Goal: Task Accomplishment & Management: Use online tool/utility

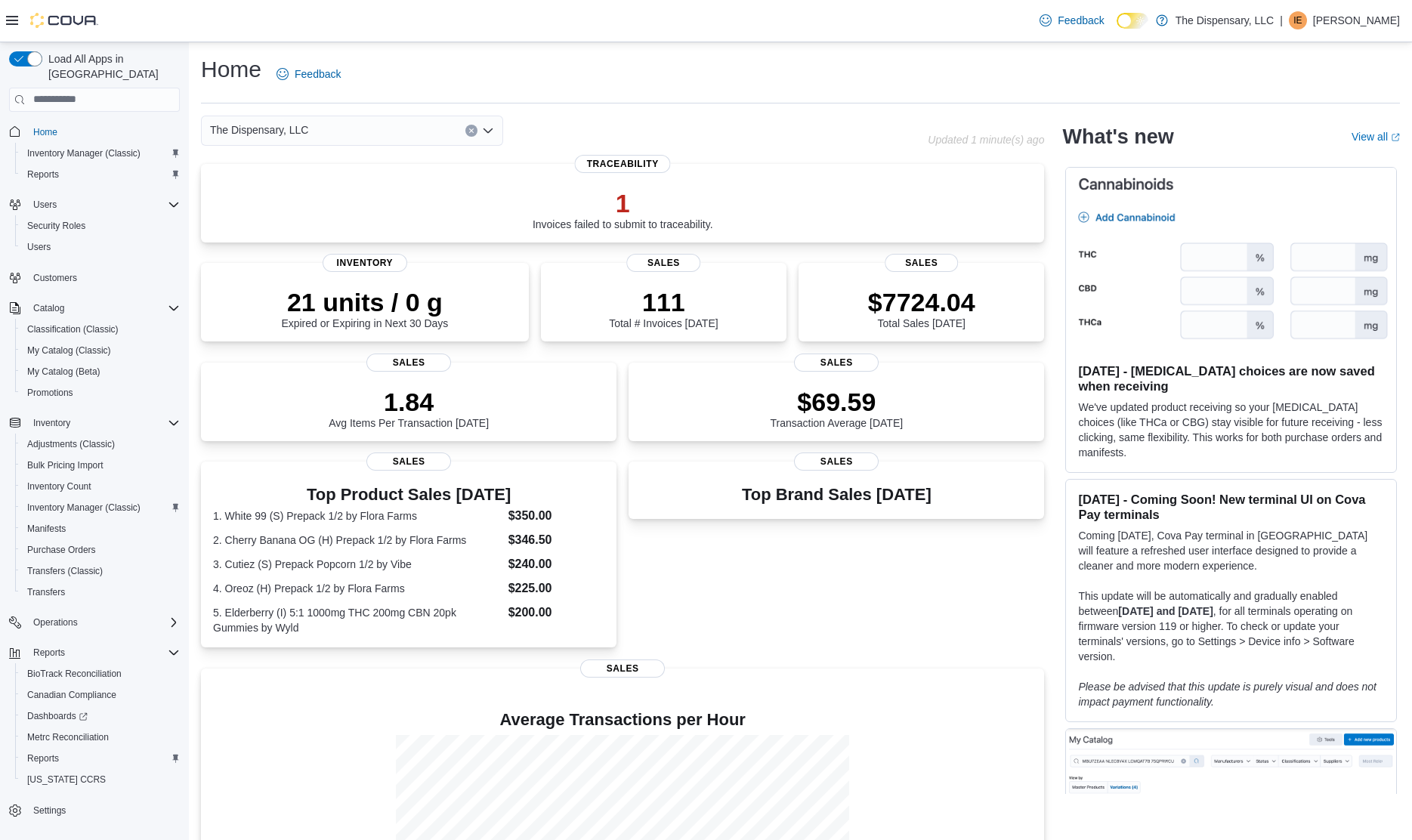
click at [487, 129] on icon "Open list of options" at bounding box center [489, 131] width 12 height 12
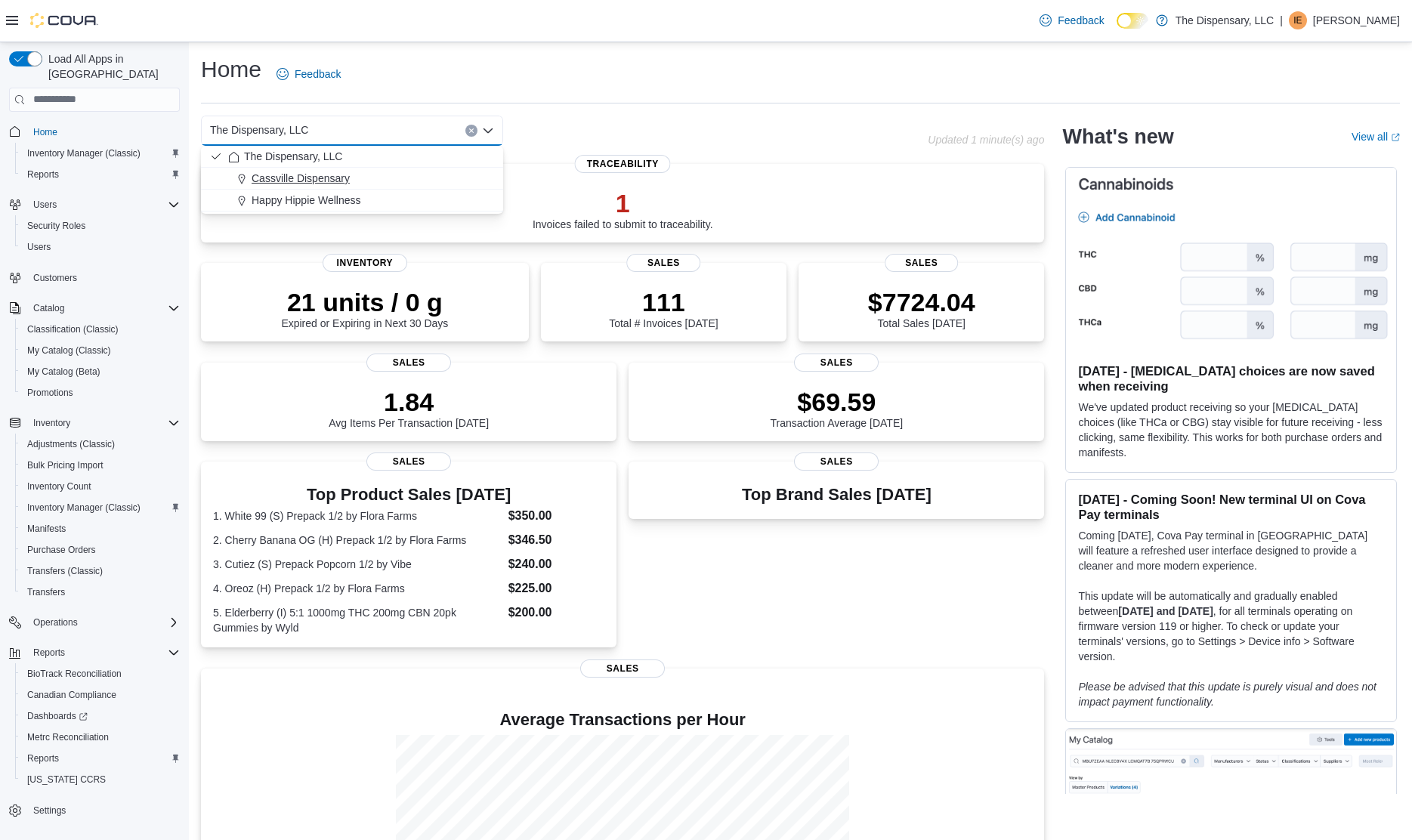
click at [335, 169] on button "Cassville Dispensary" at bounding box center [351, 178] width 302 height 22
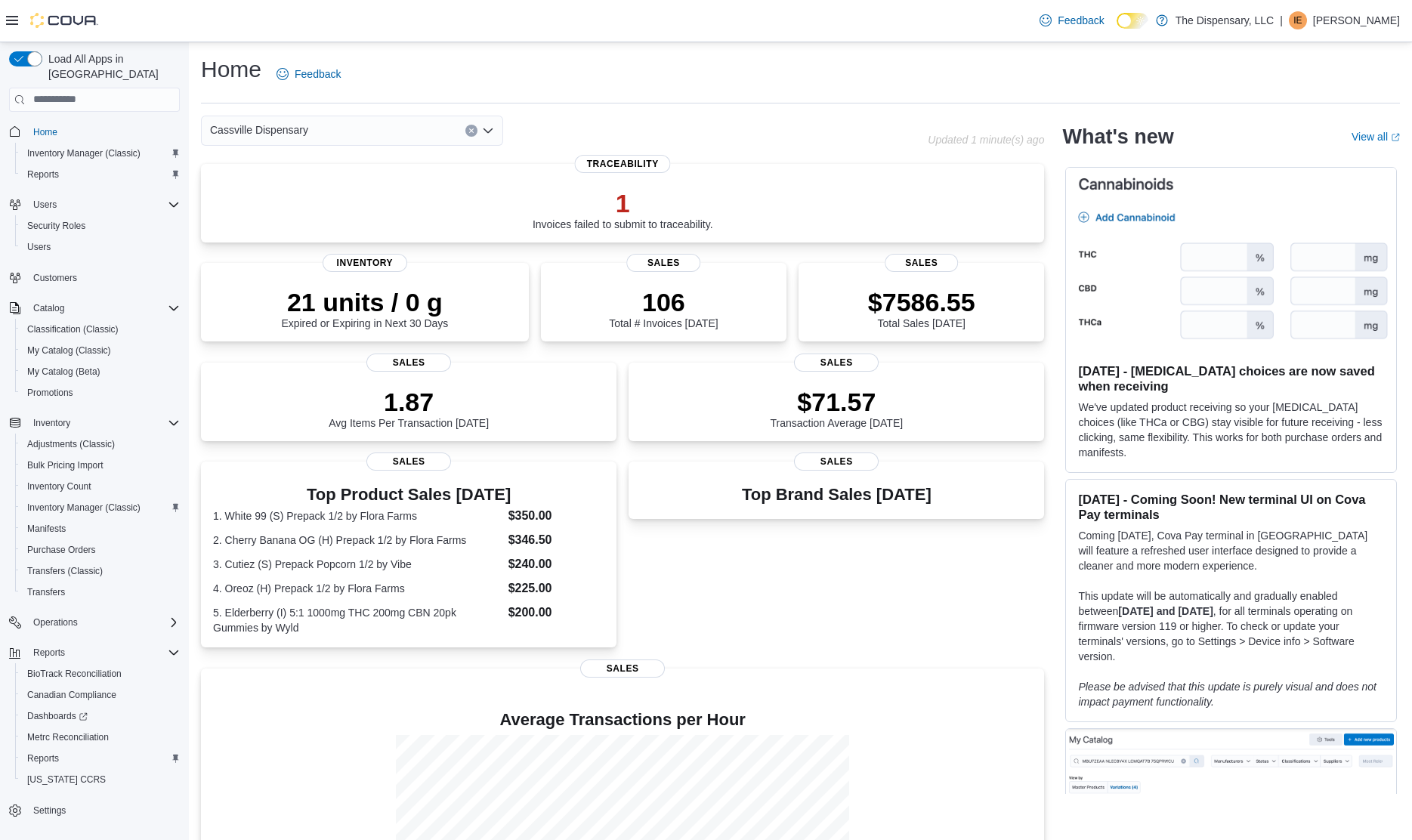
click at [498, 131] on div "Cassville Dispensary" at bounding box center [351, 130] width 302 height 30
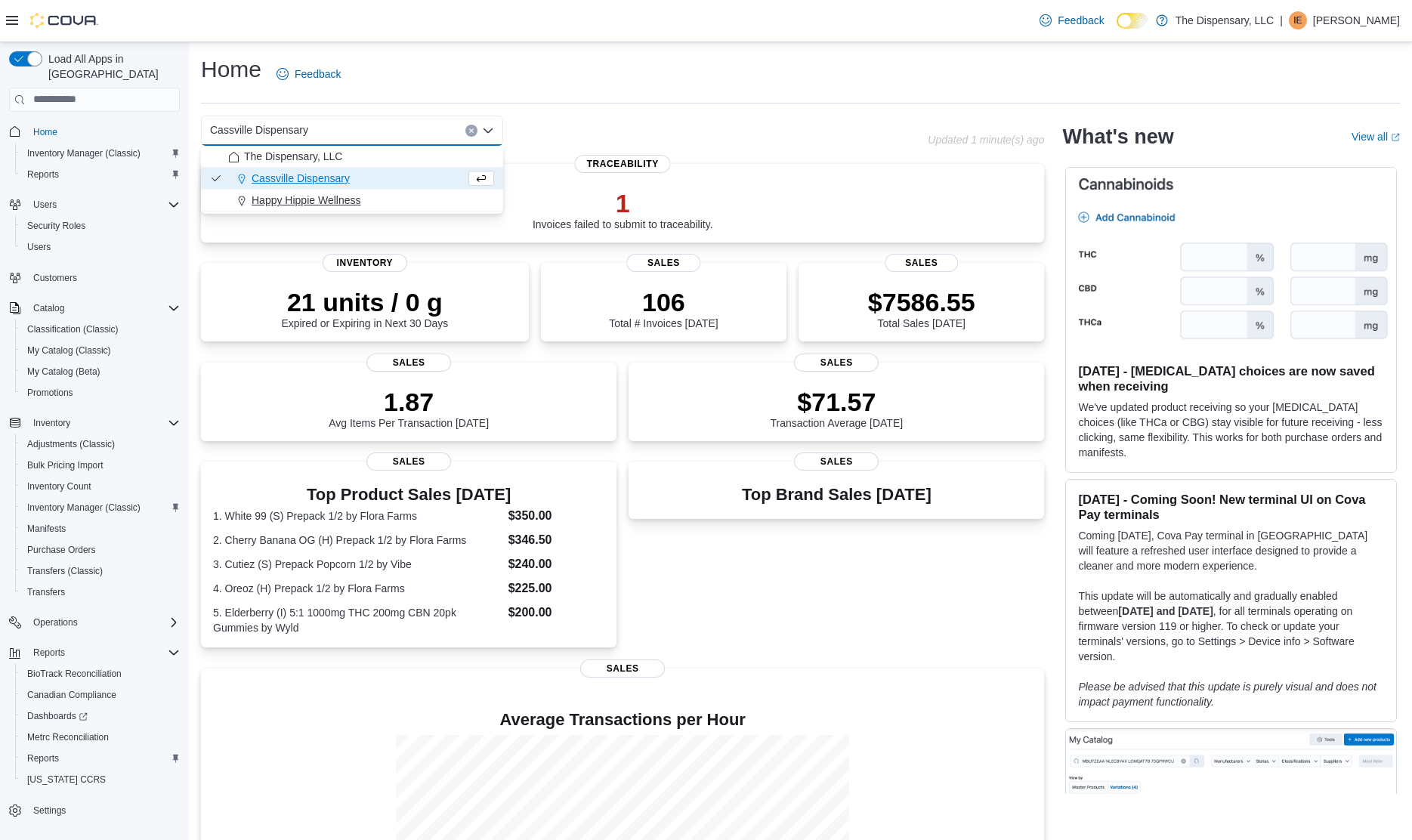
click at [361, 201] on span "Happy Hippie Wellness" at bounding box center [306, 201] width 109 height 15
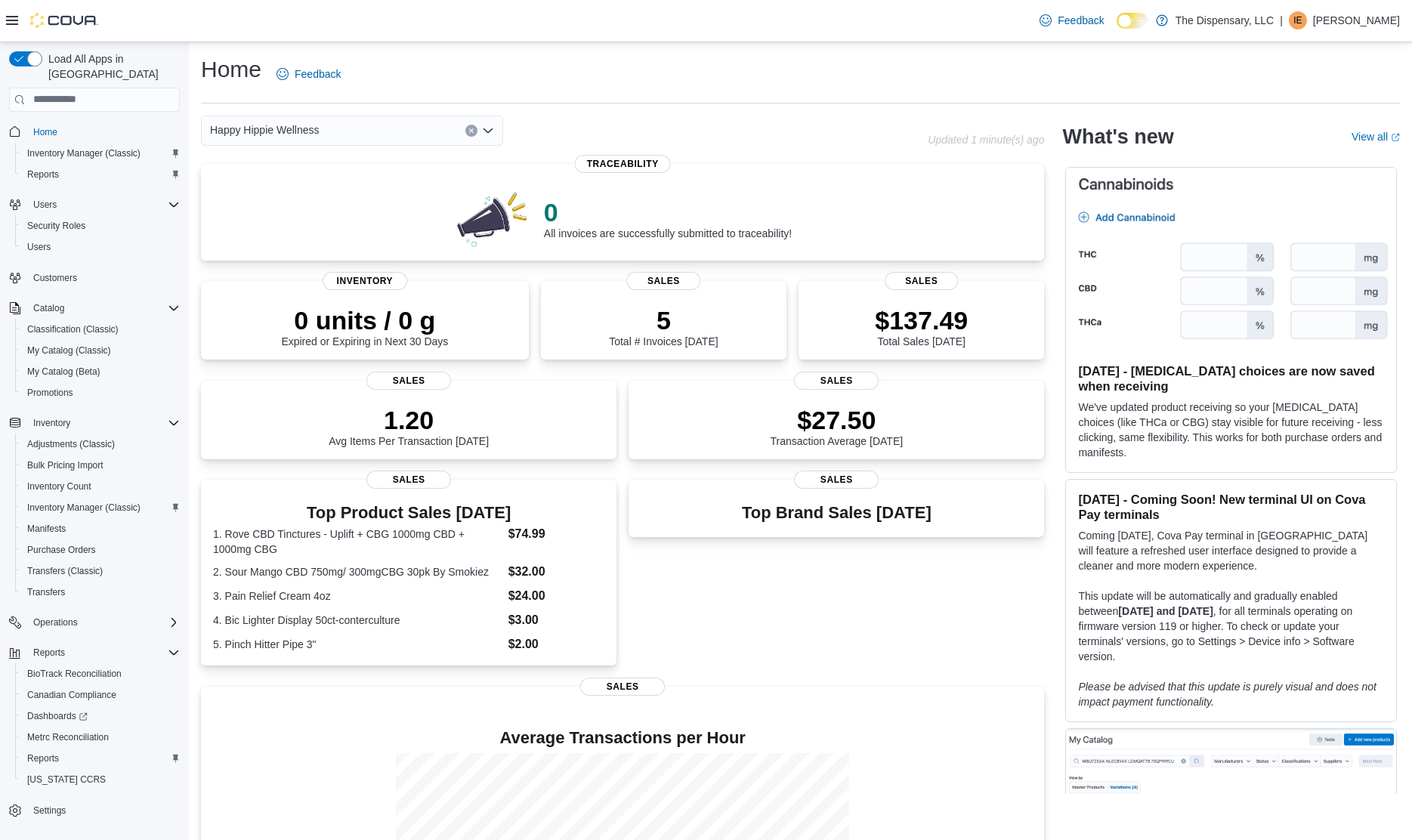
click at [485, 129] on icon "Open list of options" at bounding box center [489, 131] width 12 height 12
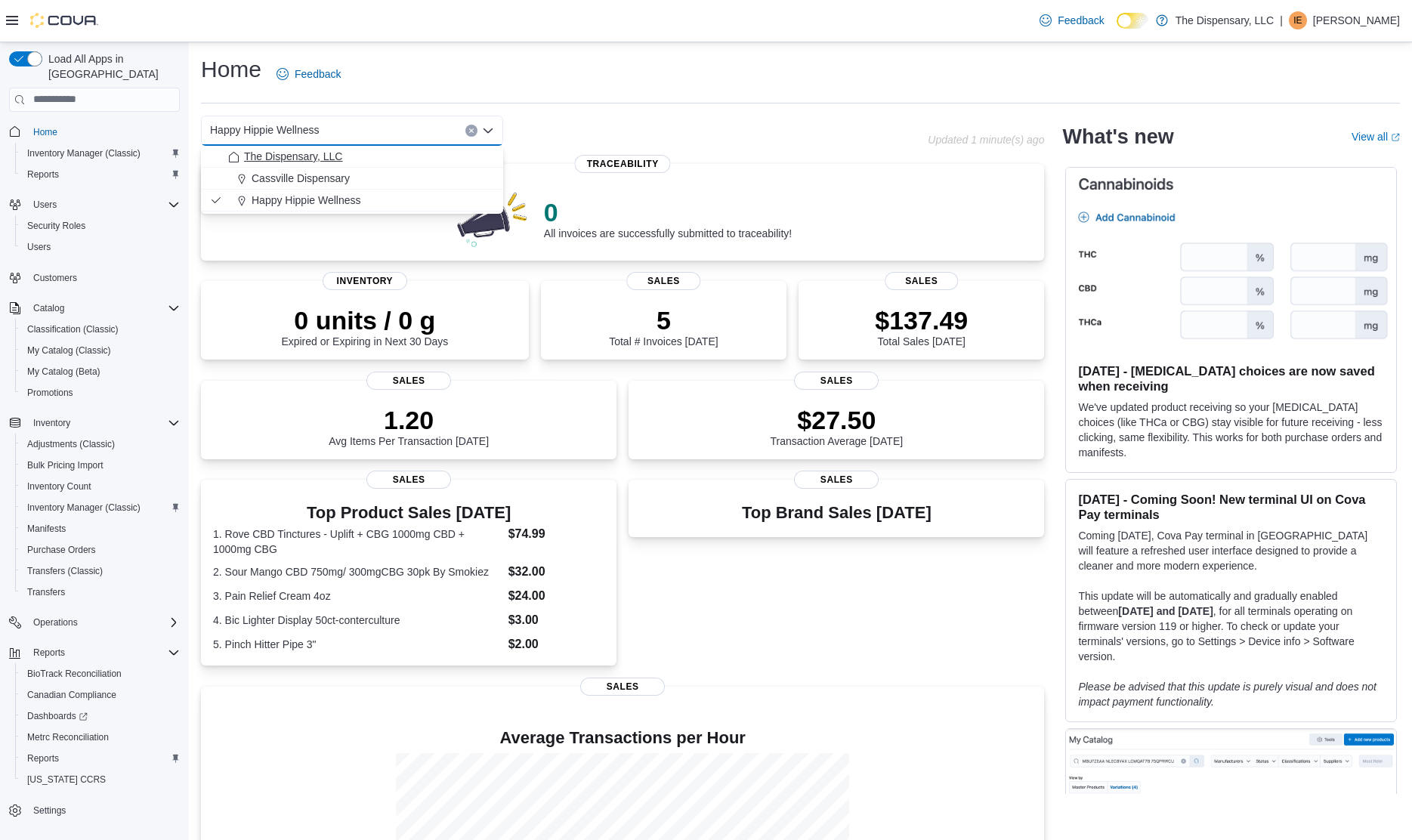
click at [328, 163] on span "The Dispensary, LLC" at bounding box center [293, 156] width 98 height 15
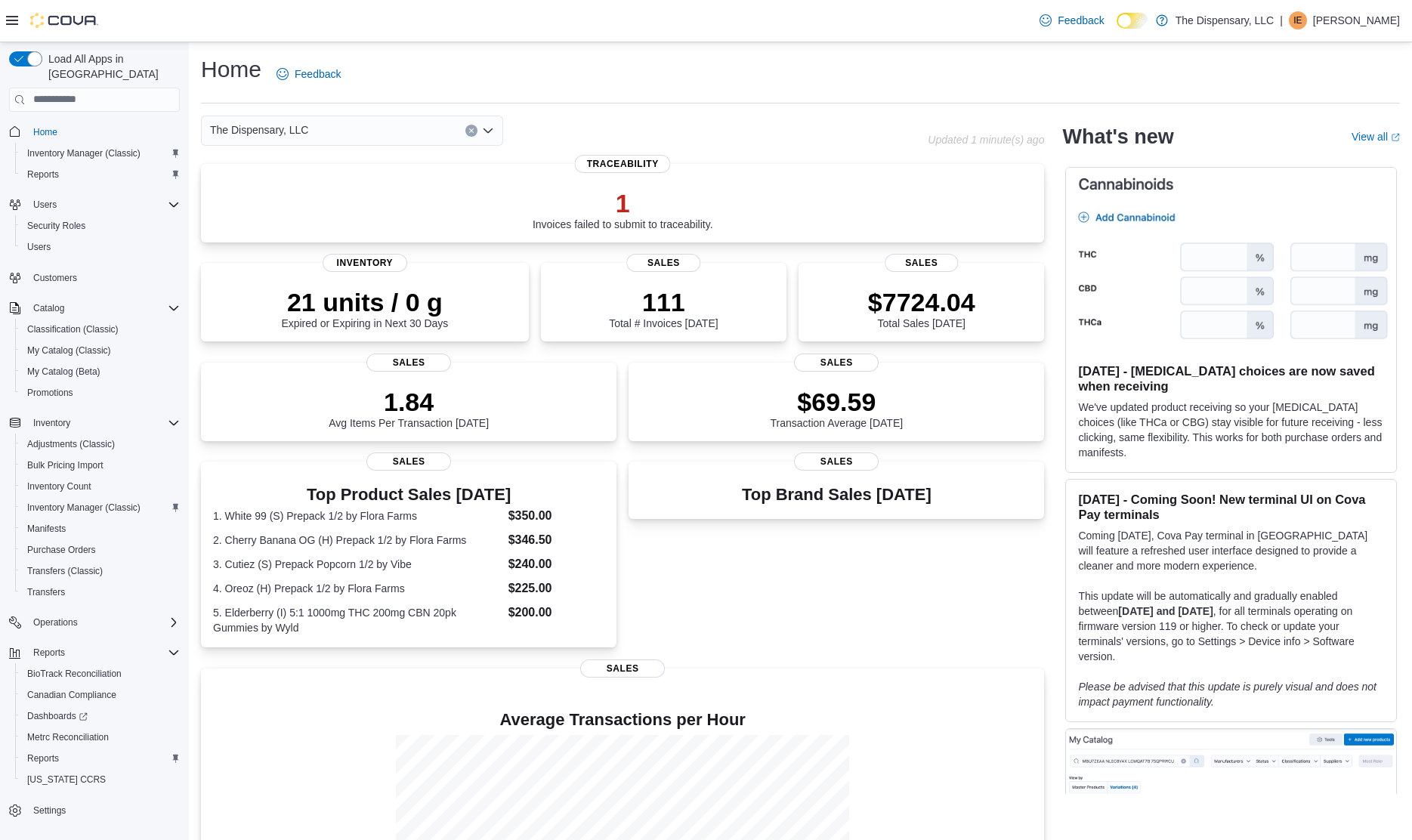
click at [612, 109] on div "Home Feedback The Dispensary, LLC Combo box. Selected. The Dispensary, LLC. Pre…" at bounding box center [801, 515] width 1224 height 946
click at [90, 502] on span "Inventory Manager (Classic)" at bounding box center [84, 508] width 113 height 12
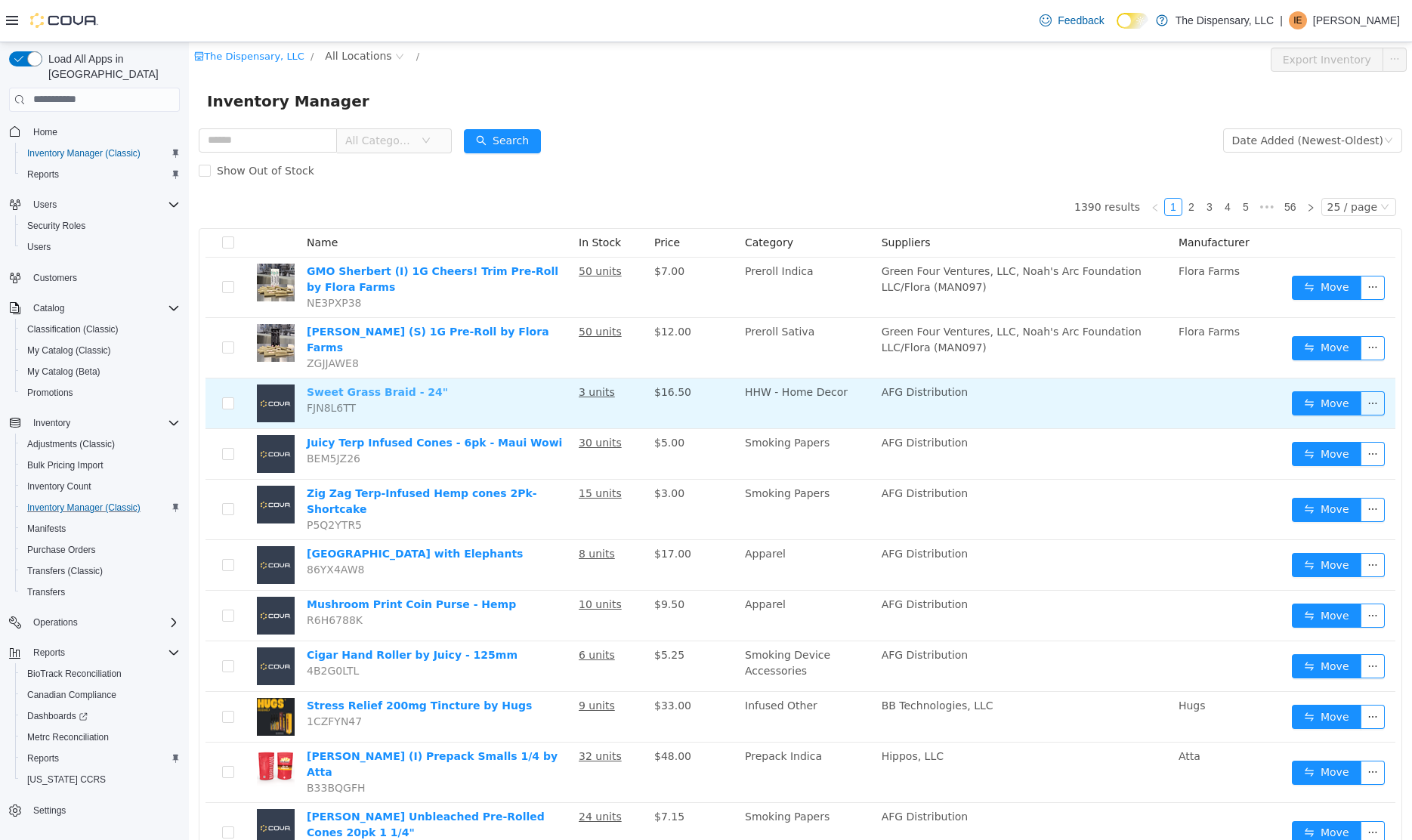
click at [358, 385] on link "Sweet Grass Braid - 24"" at bounding box center [378, 391] width 142 height 12
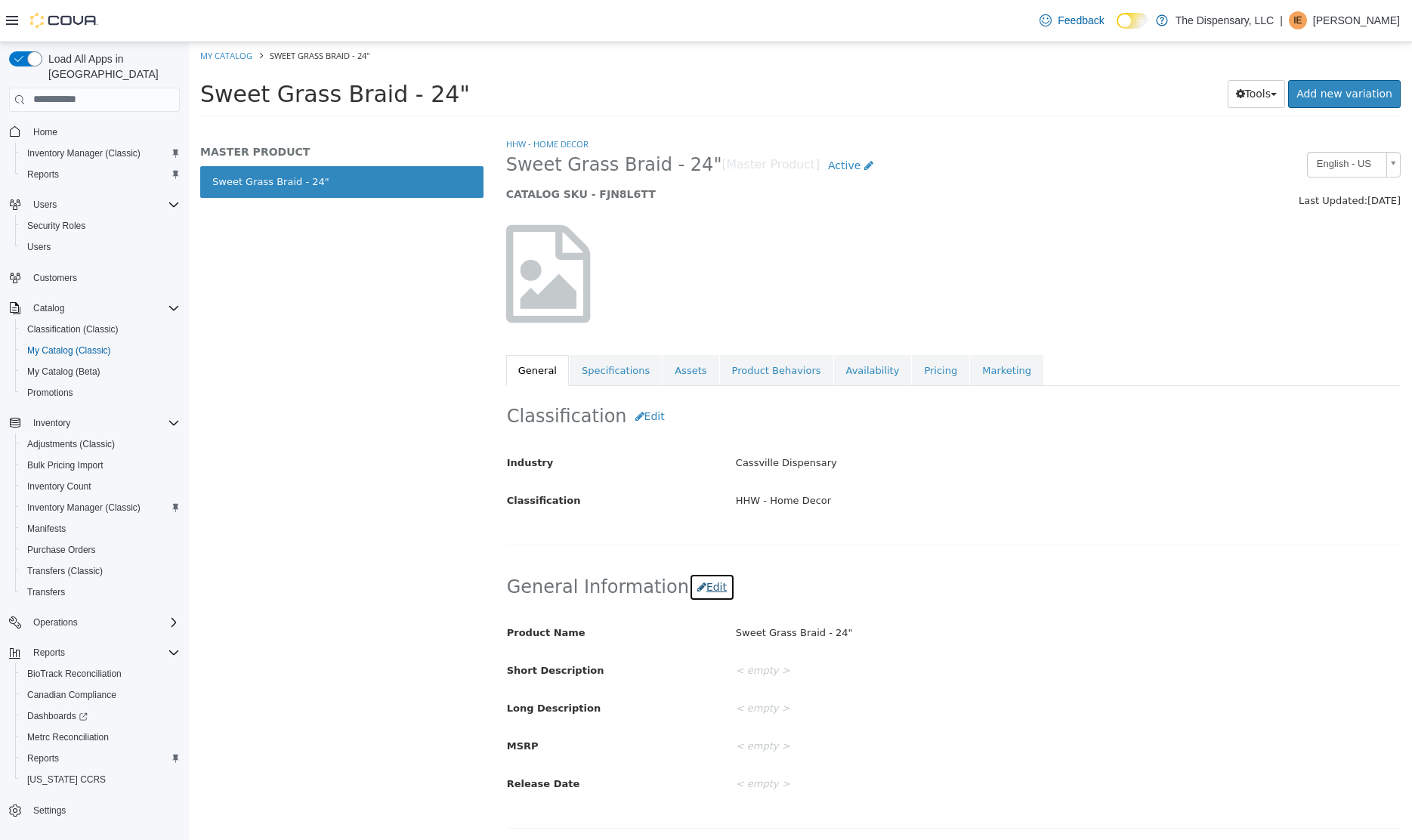
click at [689, 589] on button "Edit" at bounding box center [712, 587] width 46 height 28
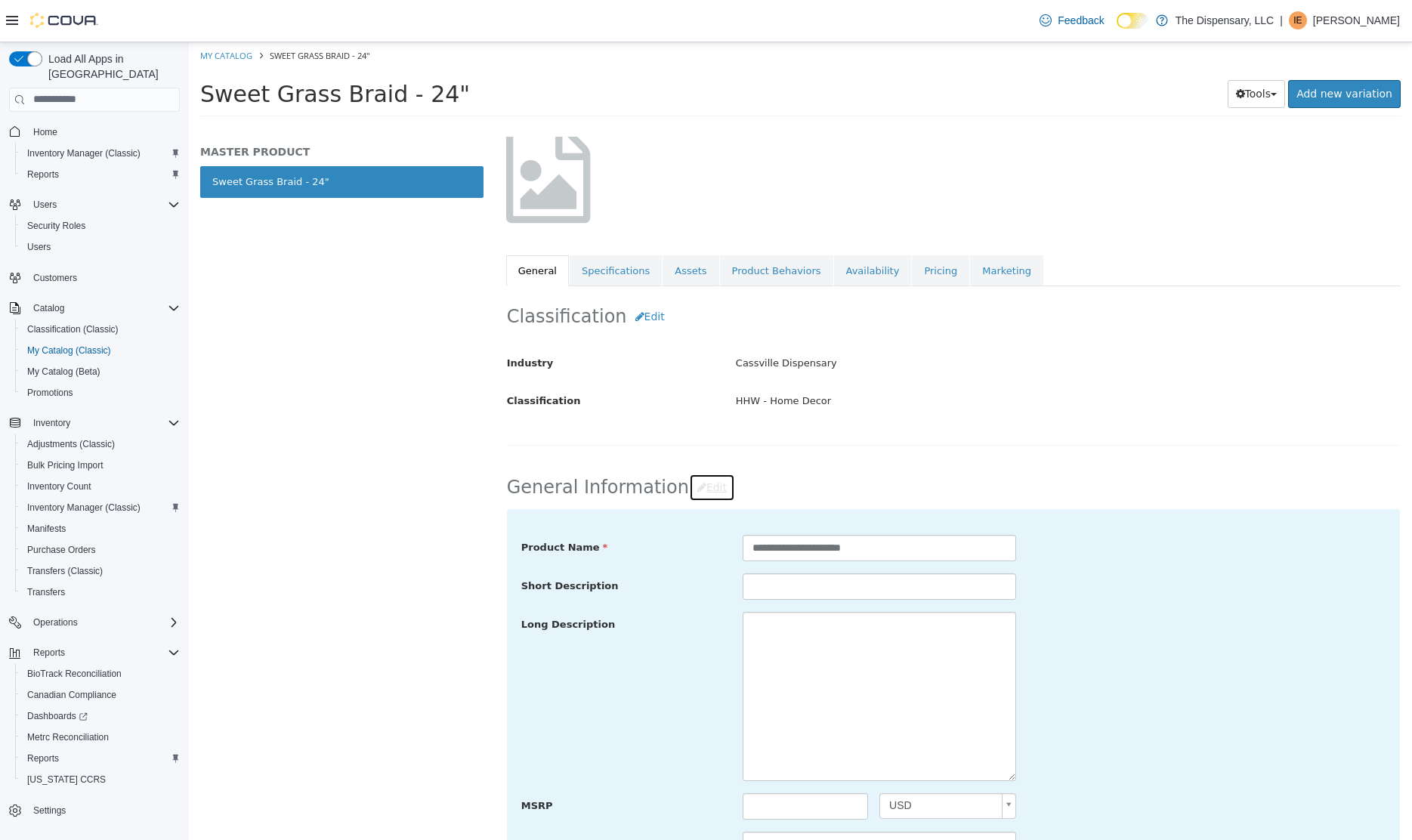
scroll to position [204, 0]
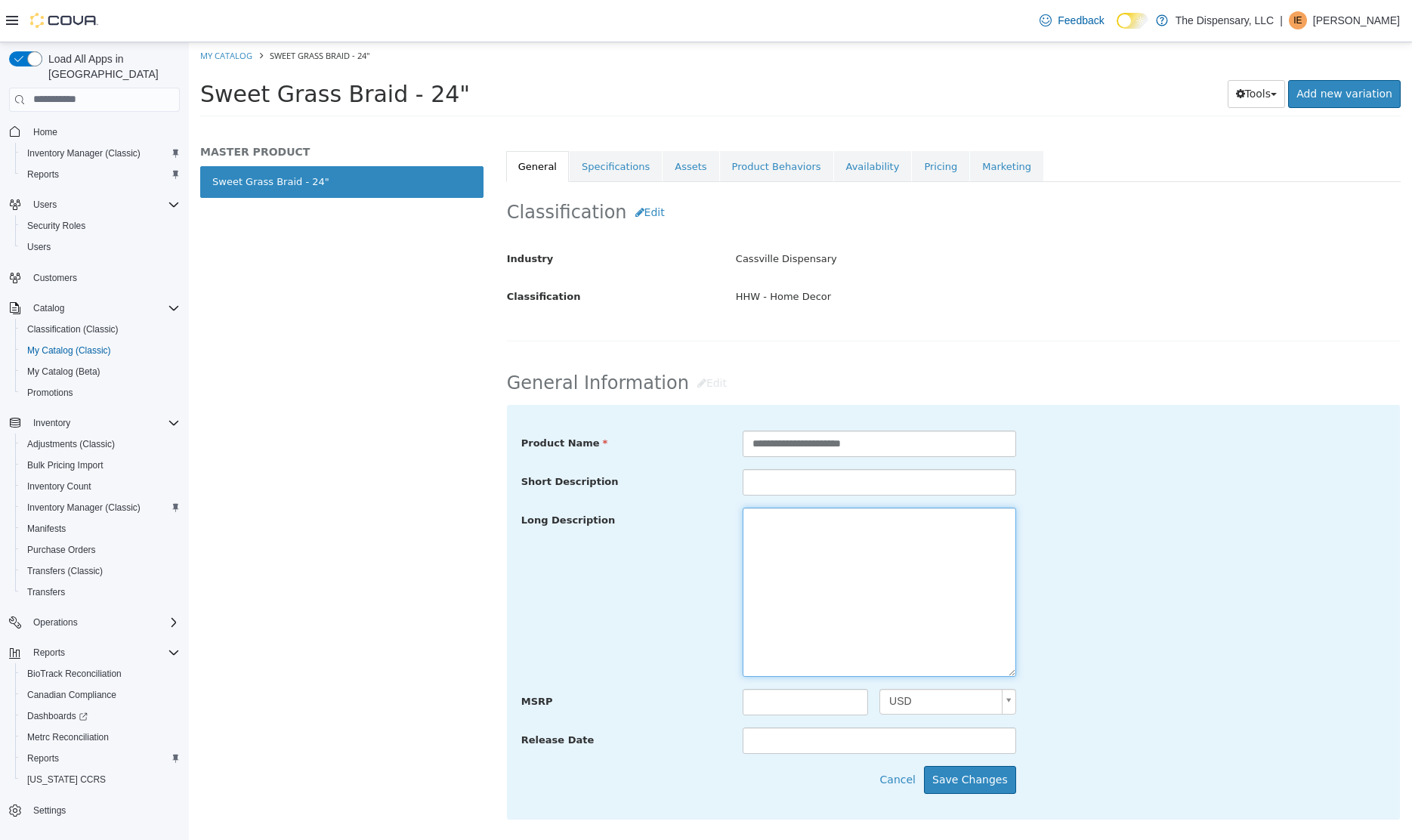
click at [767, 545] on textarea at bounding box center [879, 591] width 273 height 169
paste textarea "**********"
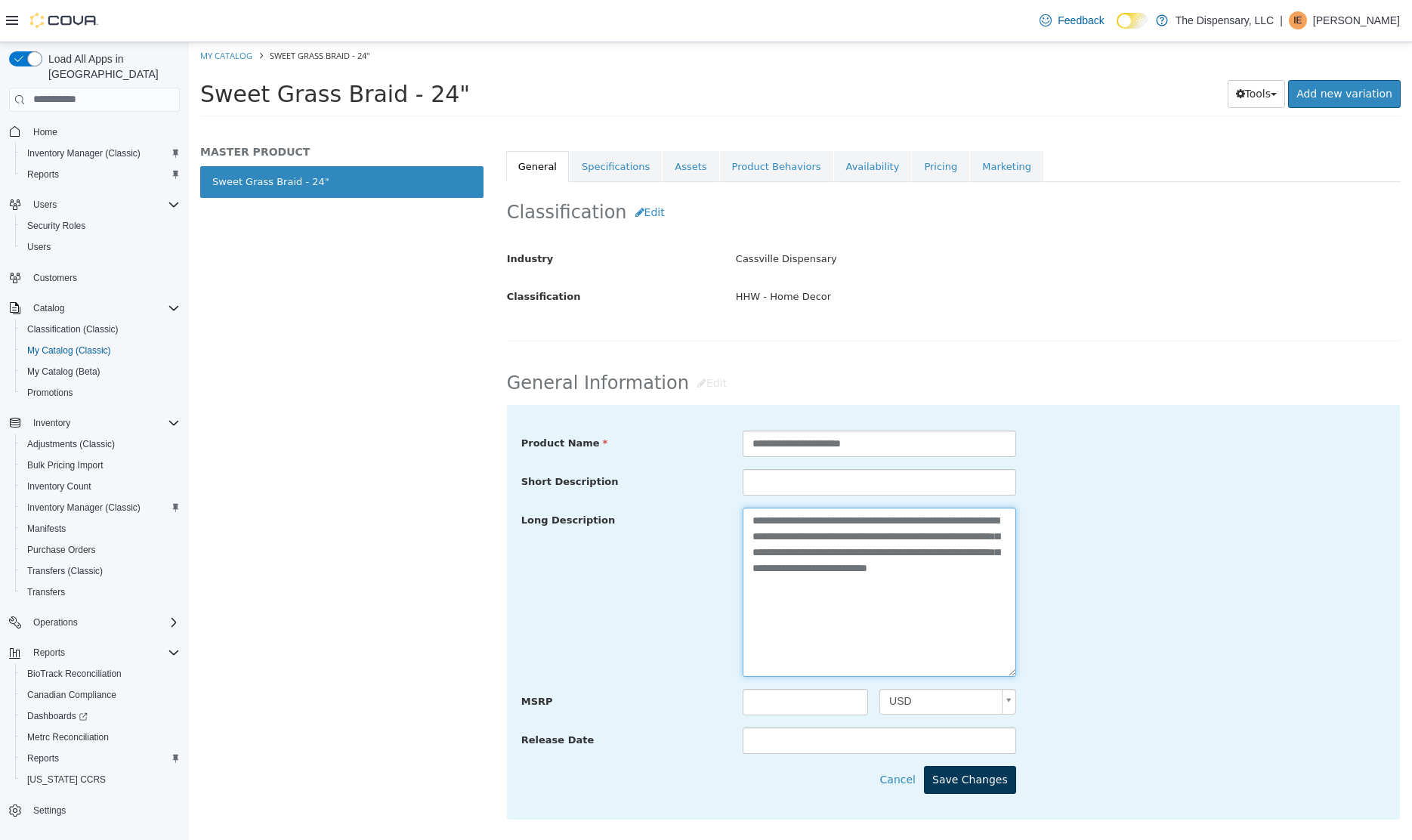
type textarea "**********"
click at [991, 779] on button "Save Changes" at bounding box center [970, 780] width 92 height 28
